Goal: Navigation & Orientation: Understand site structure

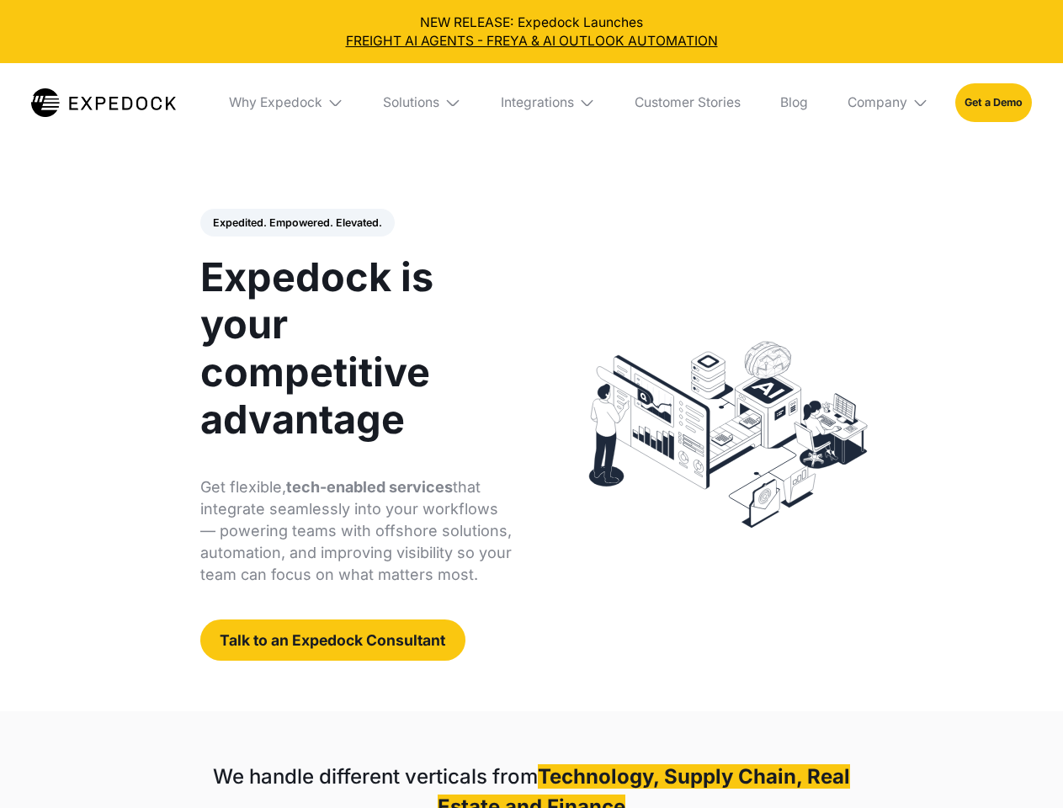
select select
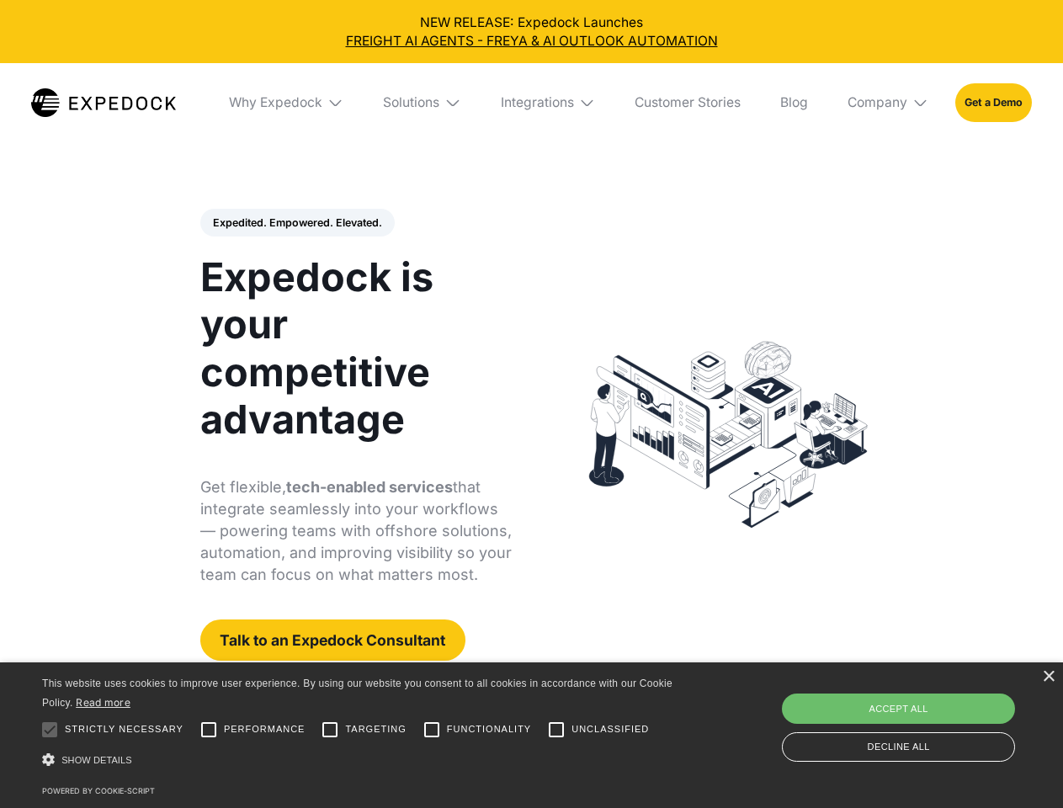
click at [531, 103] on div "Integrations" at bounding box center [537, 102] width 73 height 17
click at [287, 103] on div "Why Expedock" at bounding box center [261, 102] width 93 height 17
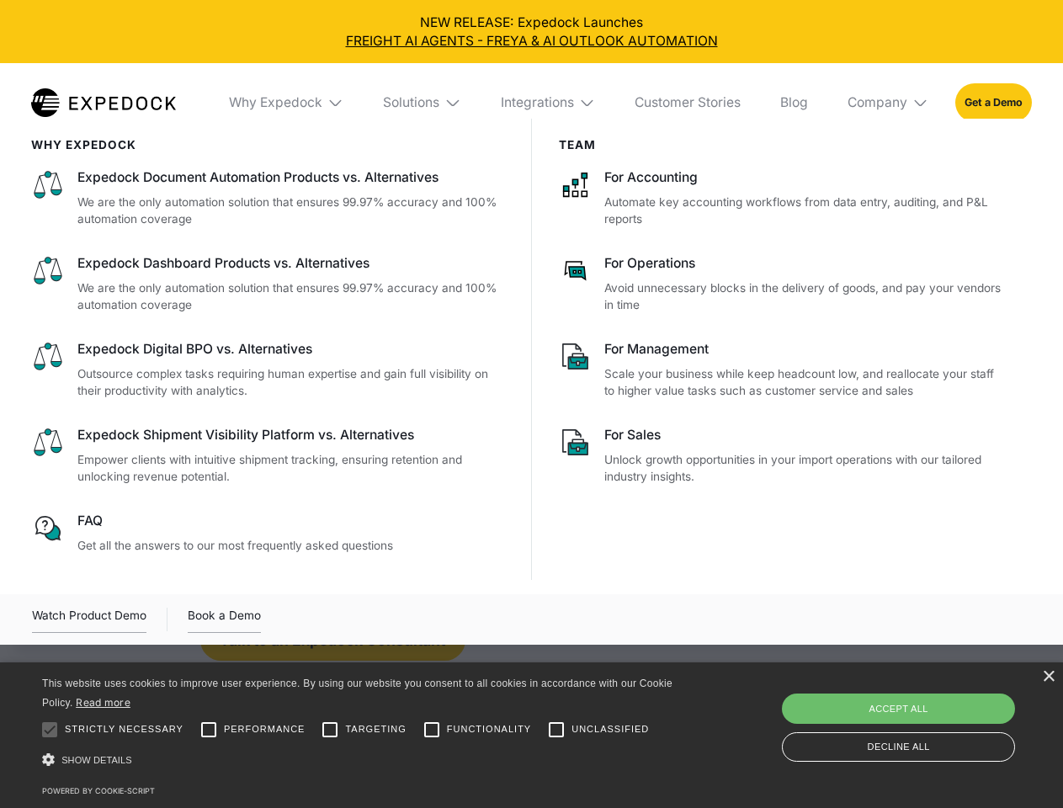
click at [423, 103] on div "Solutions" at bounding box center [411, 102] width 56 height 17
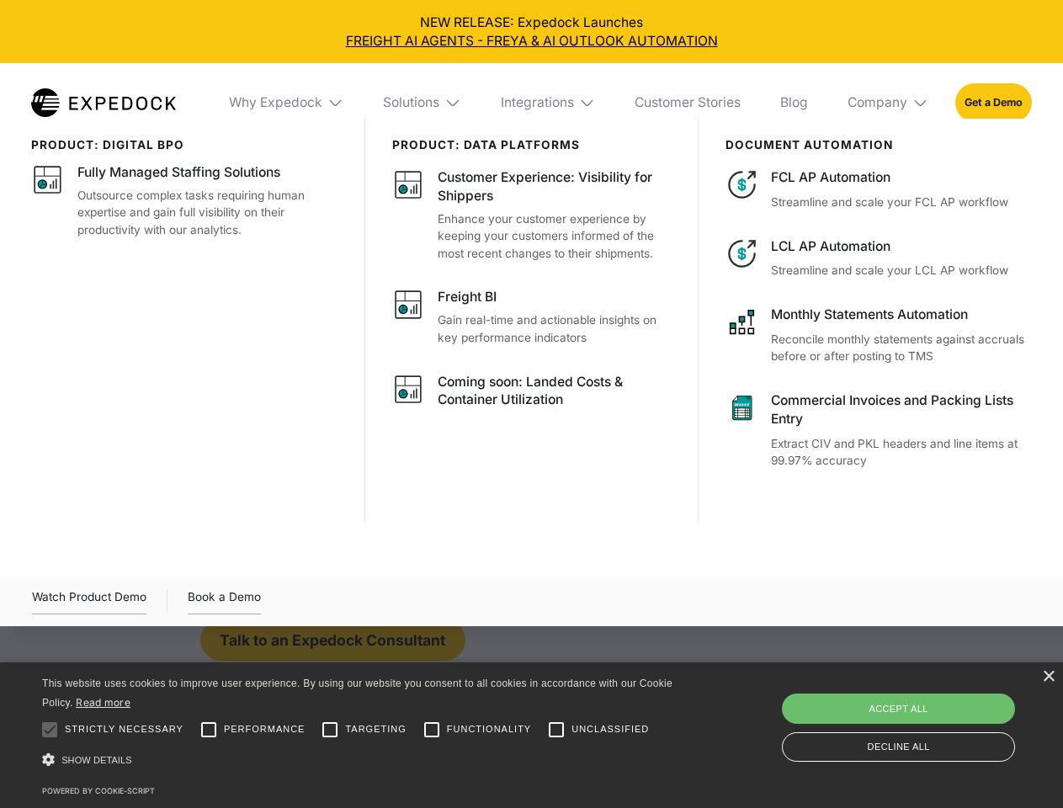
click at [549, 103] on div "Integrations" at bounding box center [537, 102] width 73 height 17
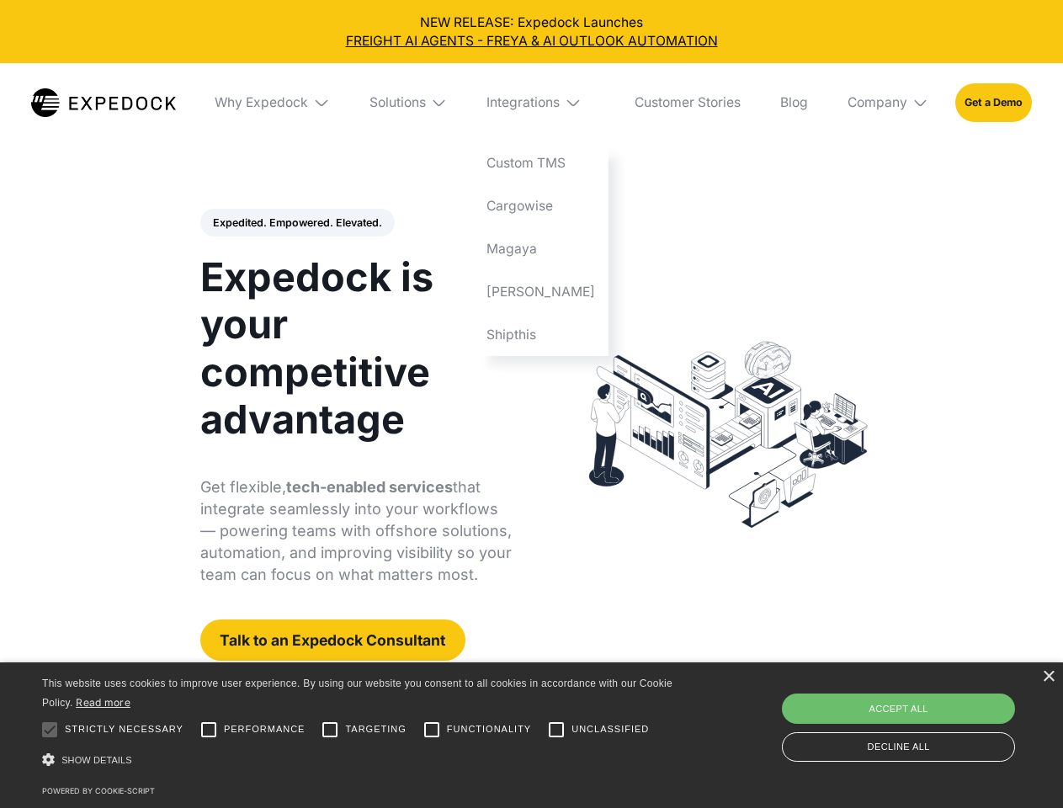
click at [889, 103] on div "Company" at bounding box center [877, 102] width 60 height 17
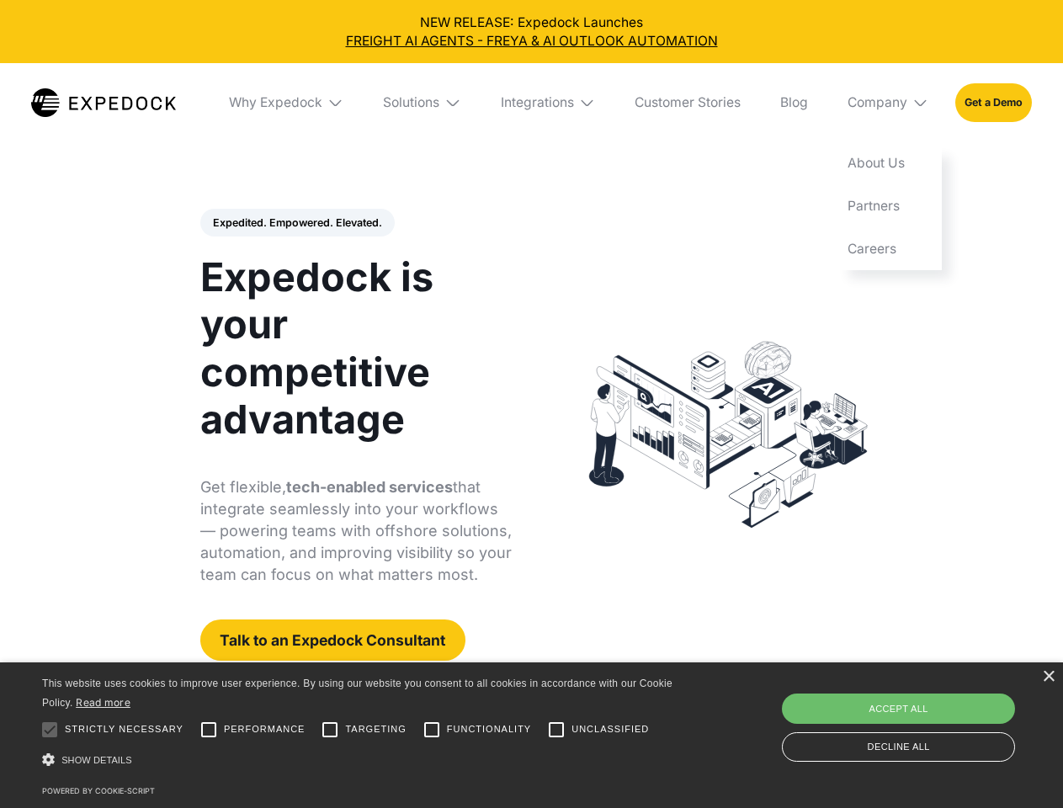
click at [296, 223] on div "Expedited. Empowered. Elevated. Automate Freight Document Extraction at 99.97% …" at bounding box center [356, 435] width 312 height 453
click at [50, 729] on div at bounding box center [50, 730] width 34 height 34
click at [209, 729] on input "Performance" at bounding box center [209, 730] width 34 height 34
checkbox input "true"
click at [330, 729] on input "Targeting" at bounding box center [330, 730] width 34 height 34
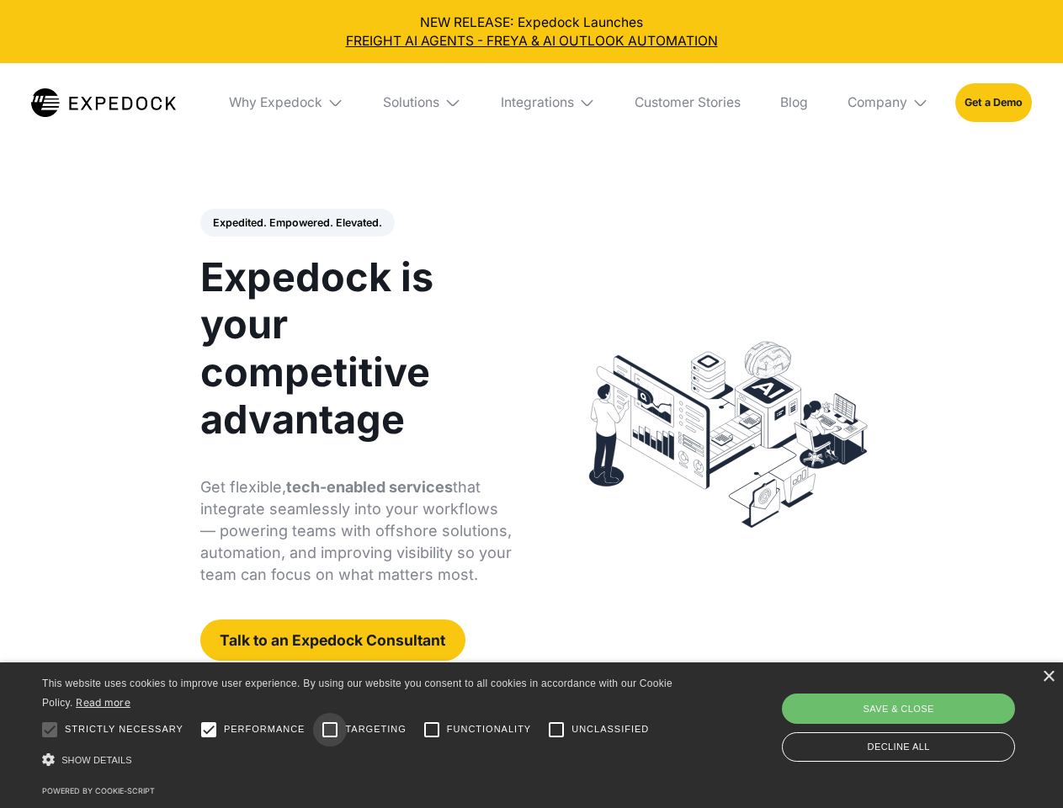
checkbox input "true"
click at [432, 729] on input "Functionality" at bounding box center [432, 730] width 34 height 34
checkbox input "true"
